Goal: Transaction & Acquisition: Purchase product/service

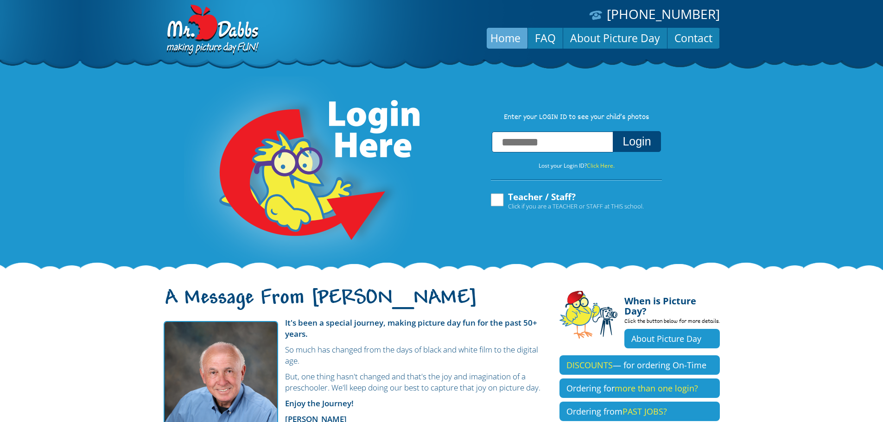
click at [556, 142] on input "text" at bounding box center [552, 142] width 121 height 21
type input "**********"
click at [640, 146] on button "Login" at bounding box center [636, 141] width 48 height 21
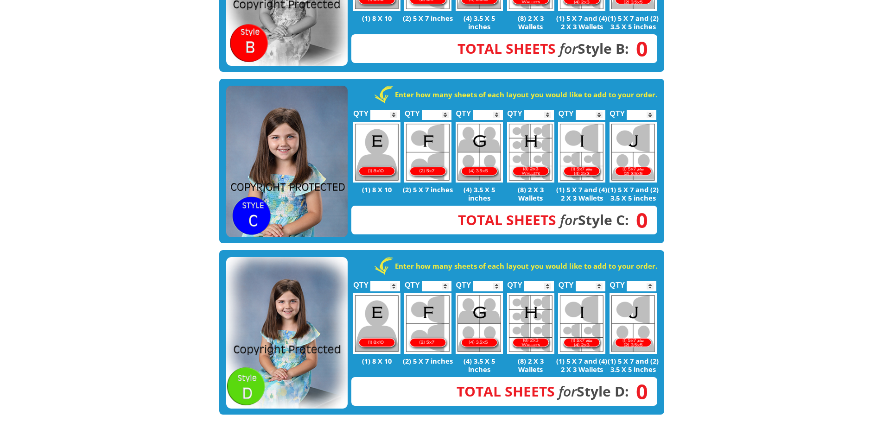
scroll to position [463, 0]
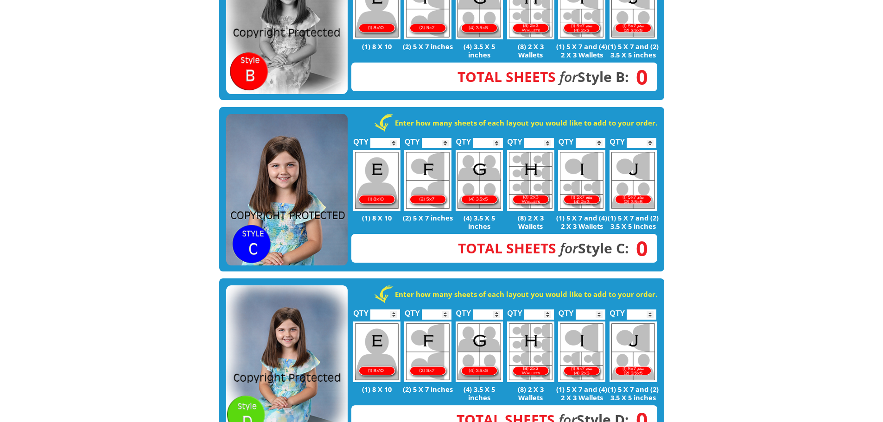
click at [289, 173] on img at bounding box center [286, 190] width 121 height 152
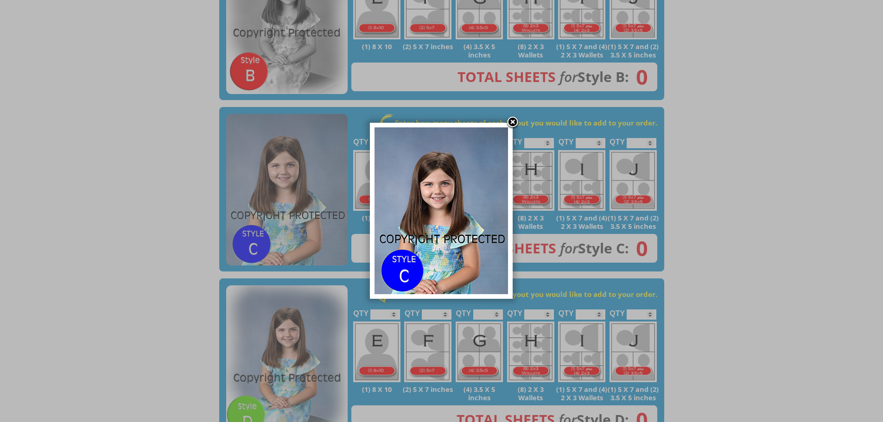
click at [473, 159] on img at bounding box center [440, 210] width 133 height 167
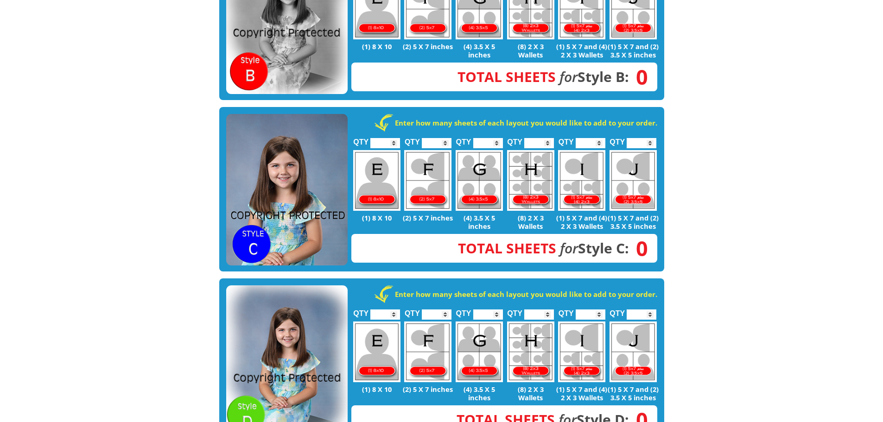
click at [310, 163] on img at bounding box center [286, 190] width 121 height 152
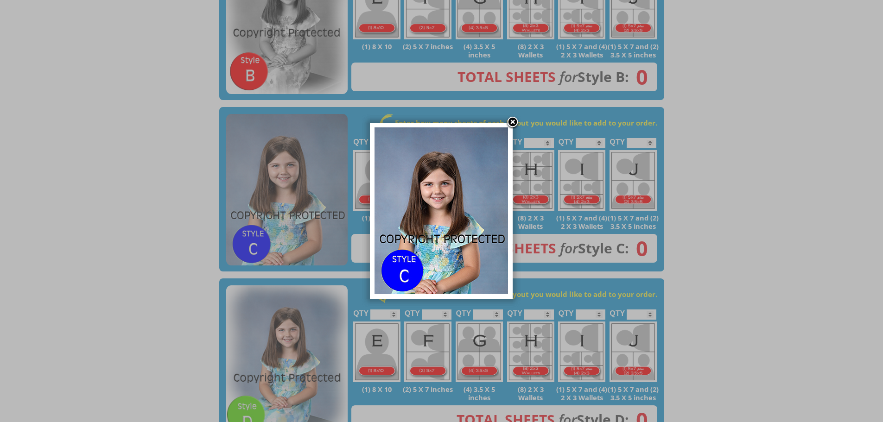
click at [514, 120] on link at bounding box center [512, 123] width 14 height 14
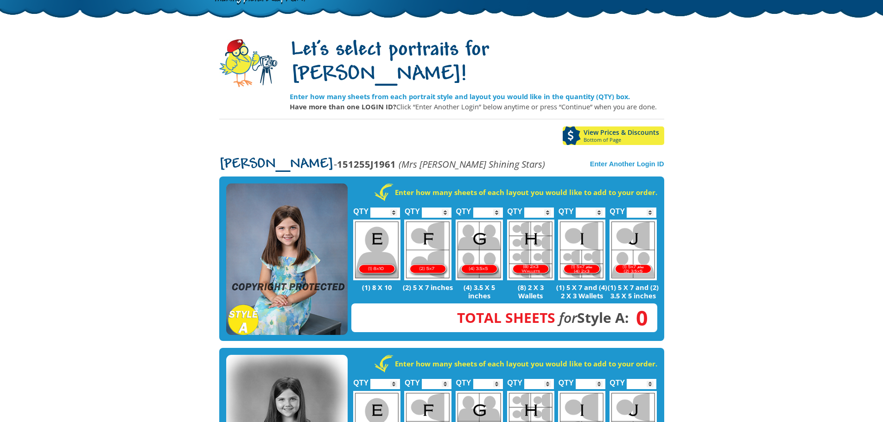
scroll to position [46, 0]
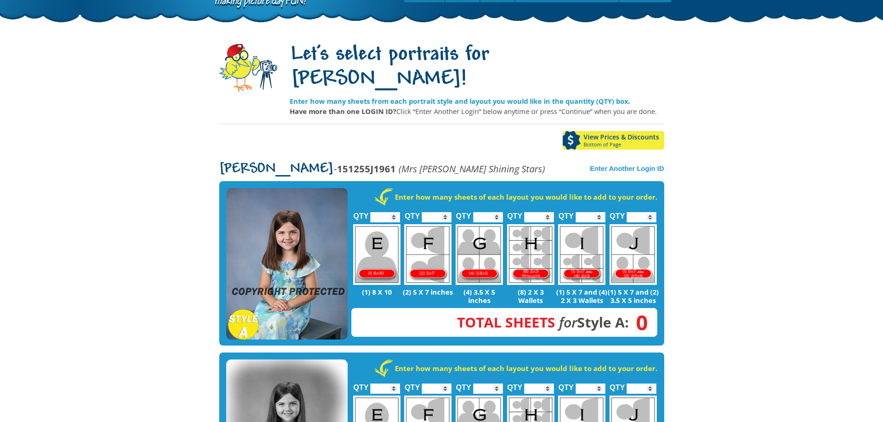
click at [297, 215] on img at bounding box center [286, 264] width 121 height 152
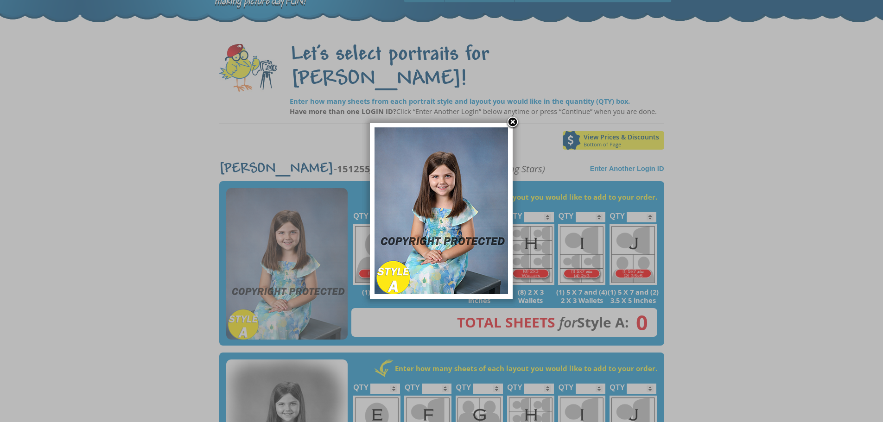
click at [471, 207] on img at bounding box center [440, 210] width 133 height 167
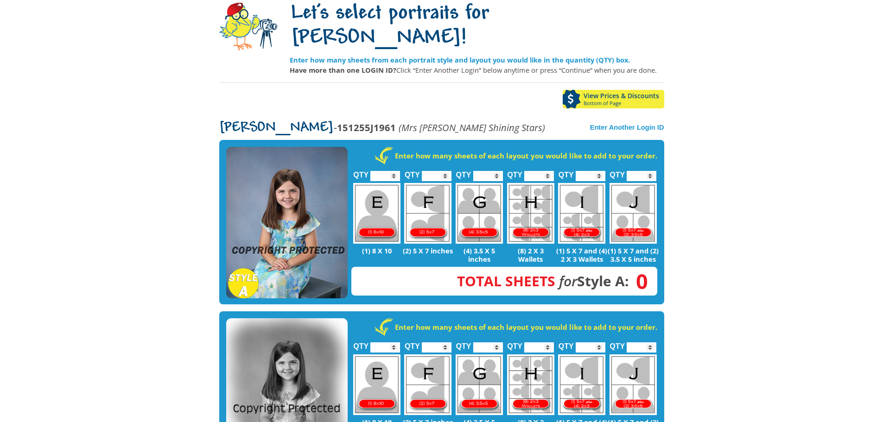
scroll to position [0, 0]
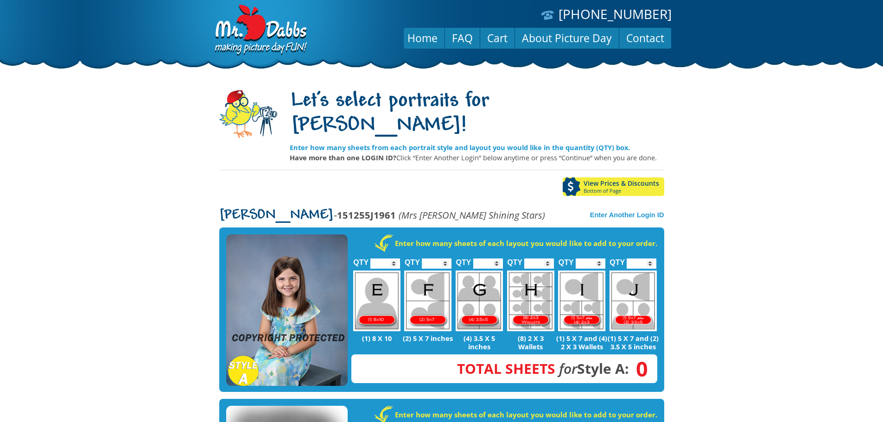
click at [318, 258] on img at bounding box center [286, 310] width 121 height 152
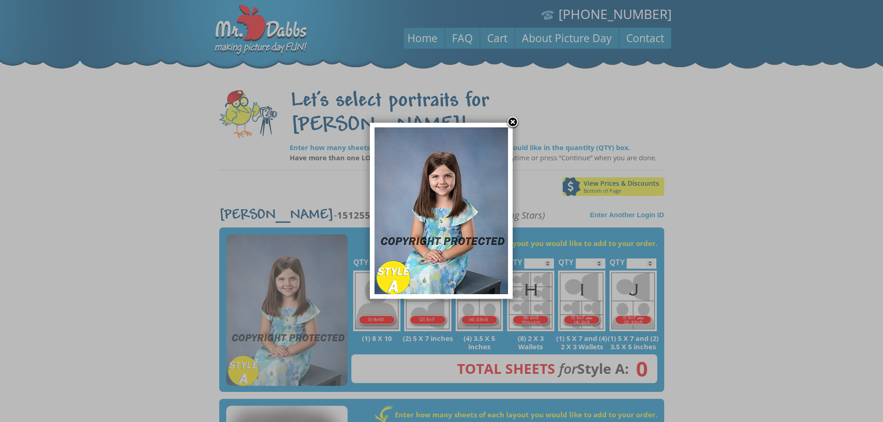
click at [447, 204] on img at bounding box center [440, 210] width 133 height 167
